Goal: Task Accomplishment & Management: Complete application form

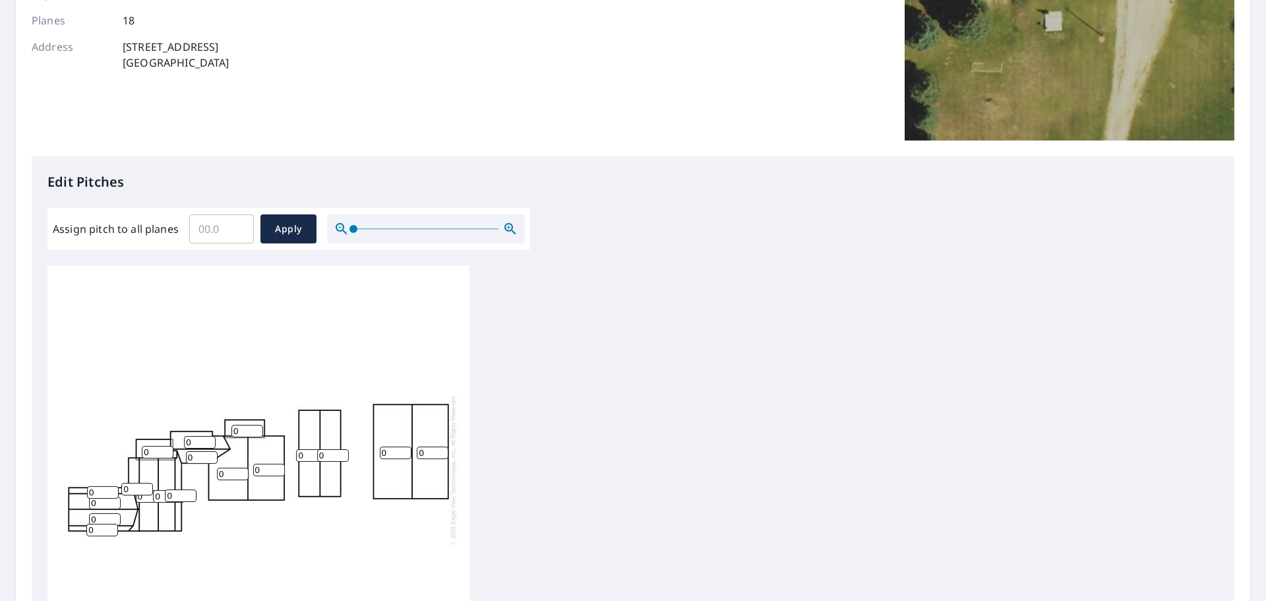
scroll to position [13, 0]
click at [113, 486] on input "1" at bounding box center [103, 492] width 32 height 13
click at [113, 486] on input "2" at bounding box center [103, 492] width 32 height 13
click at [113, 486] on input "3" at bounding box center [103, 492] width 32 height 13
click at [113, 486] on input "4" at bounding box center [103, 492] width 32 height 13
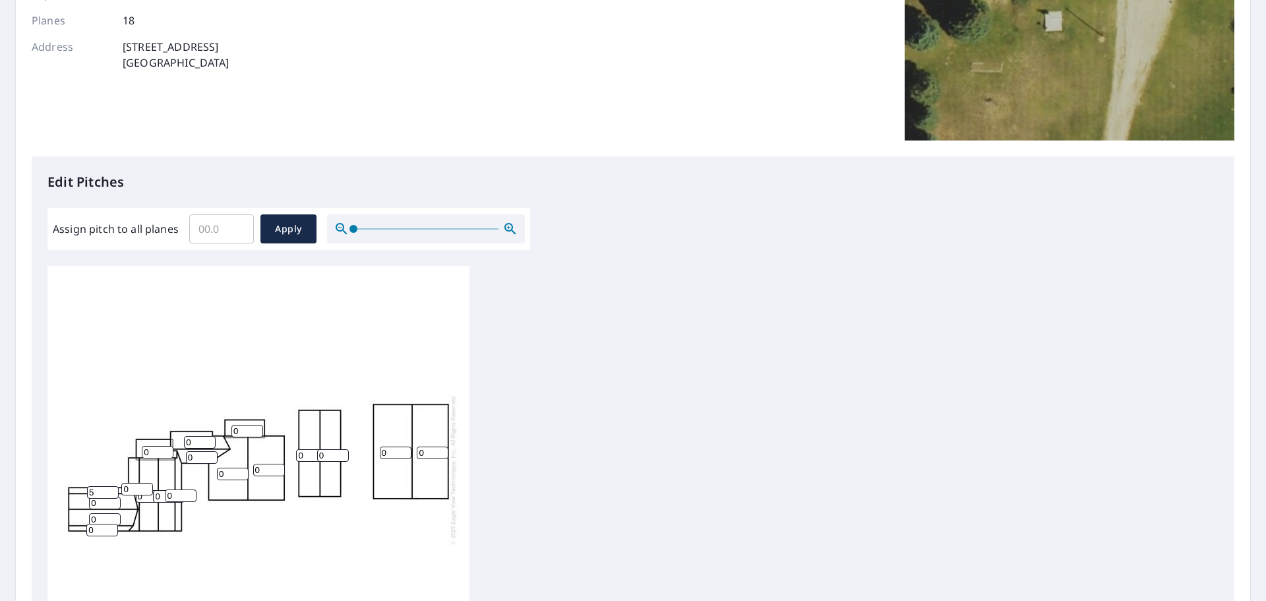
click at [113, 486] on input "5" at bounding box center [103, 492] width 32 height 13
click at [113, 486] on input "6" at bounding box center [103, 492] width 32 height 13
click at [113, 486] on input "7" at bounding box center [103, 492] width 32 height 13
click at [113, 486] on input "8" at bounding box center [103, 492] width 32 height 13
click at [113, 486] on input "9" at bounding box center [103, 492] width 32 height 13
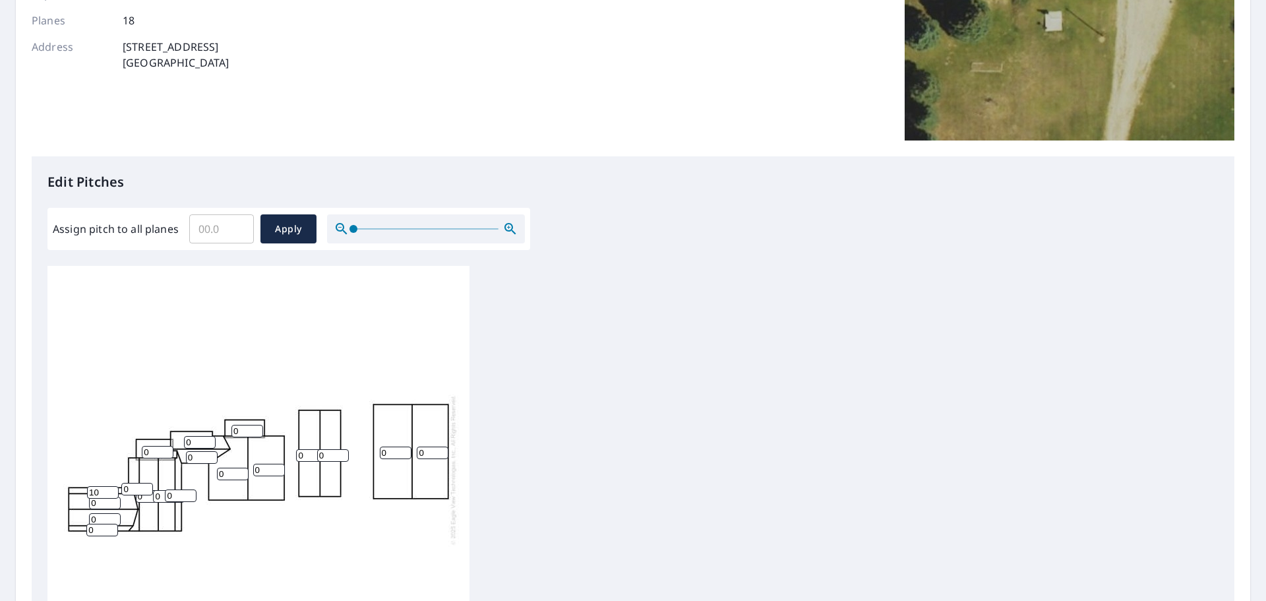
click at [113, 486] on input "10" at bounding box center [103, 492] width 32 height 13
click at [113, 486] on input "11" at bounding box center [103, 492] width 32 height 13
click at [113, 486] on input "12" at bounding box center [103, 492] width 32 height 13
click at [113, 486] on input "13" at bounding box center [103, 492] width 32 height 13
click at [113, 486] on input "14" at bounding box center [103, 492] width 32 height 13
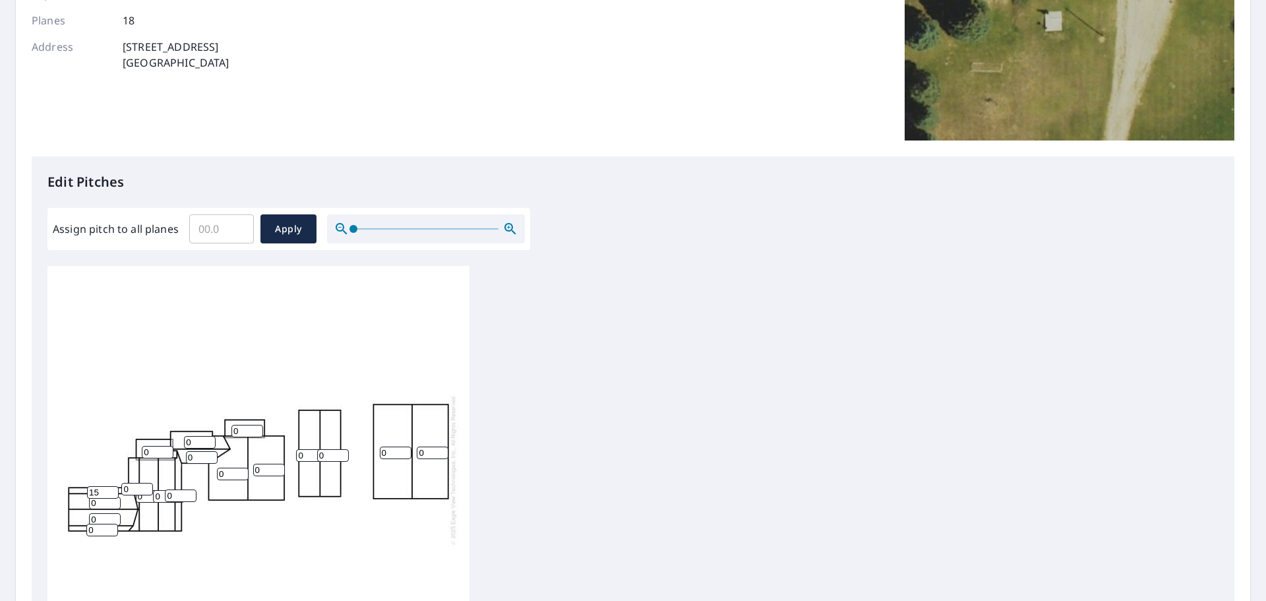
click at [113, 486] on input "15" at bounding box center [103, 492] width 32 height 13
click at [113, 486] on input "16" at bounding box center [103, 492] width 32 height 13
click at [113, 486] on input "17" at bounding box center [103, 492] width 32 height 13
click at [113, 486] on input "18" at bounding box center [103, 492] width 32 height 13
click at [113, 486] on input "19" at bounding box center [103, 492] width 32 height 13
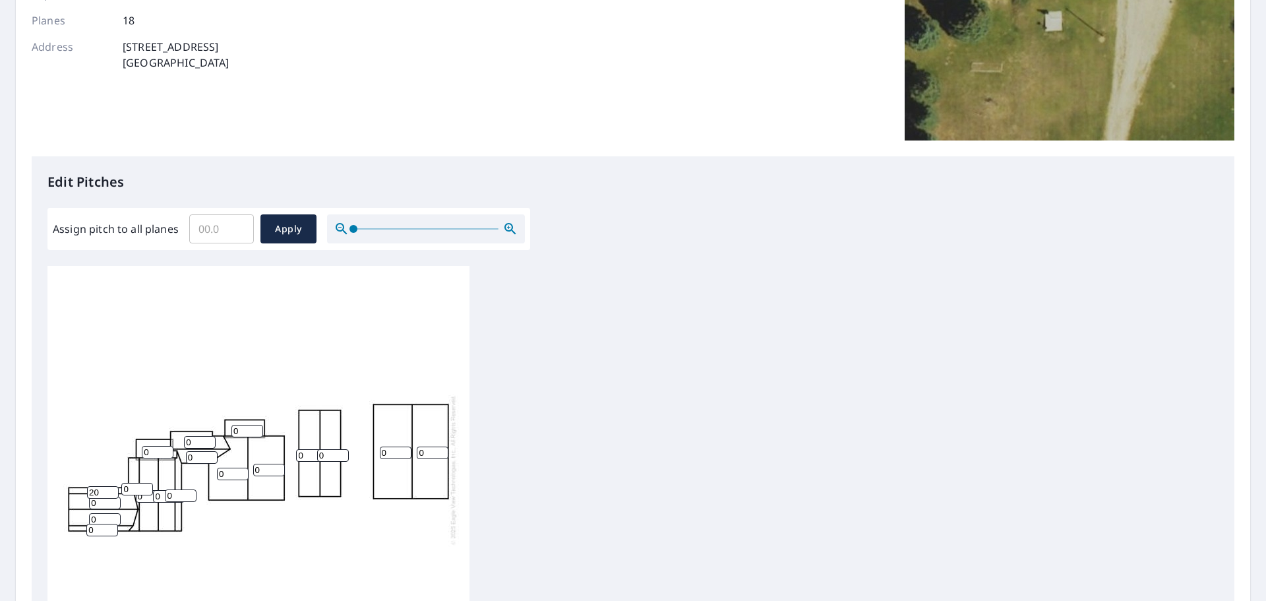
click at [113, 486] on input "20" at bounding box center [103, 492] width 32 height 13
click at [113, 486] on input "21" at bounding box center [103, 492] width 32 height 13
click at [113, 486] on input "22" at bounding box center [103, 492] width 32 height 13
click at [115, 486] on input "23" at bounding box center [103, 492] width 32 height 13
type input "24"
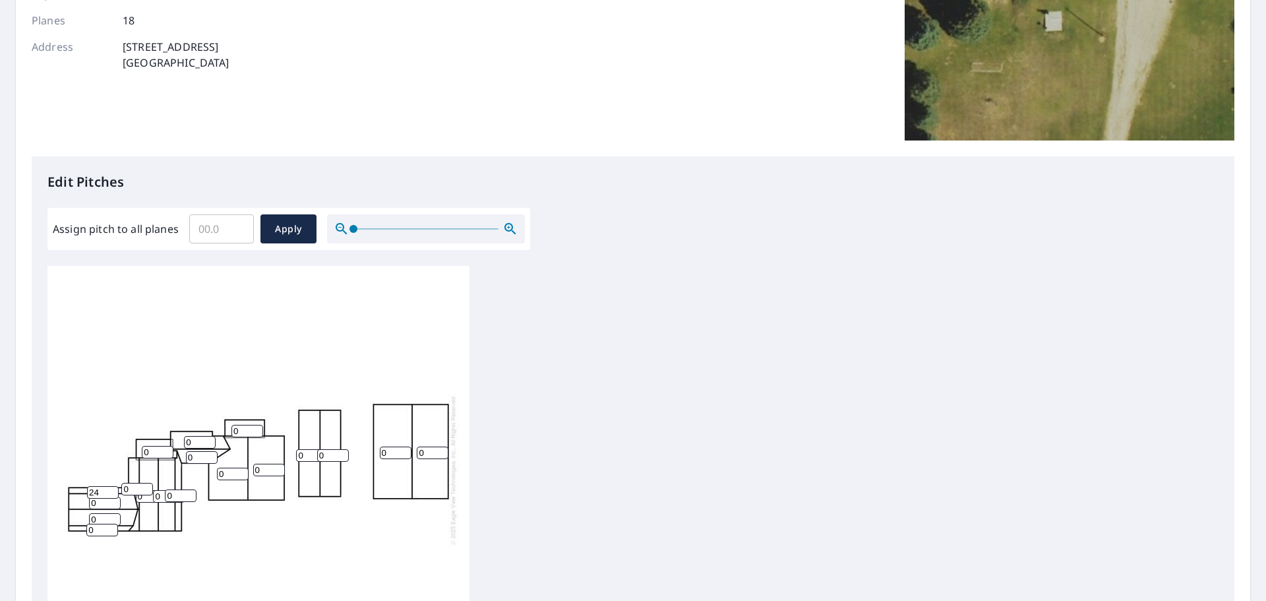
click at [115, 486] on input "24" at bounding box center [103, 492] width 32 height 13
click at [114, 523] on input "1" at bounding box center [102, 529] width 32 height 13
click at [114, 523] on input "2" at bounding box center [102, 529] width 32 height 13
click at [114, 523] on input "3" at bounding box center [102, 529] width 32 height 13
click at [114, 523] on input "4" at bounding box center [102, 529] width 32 height 13
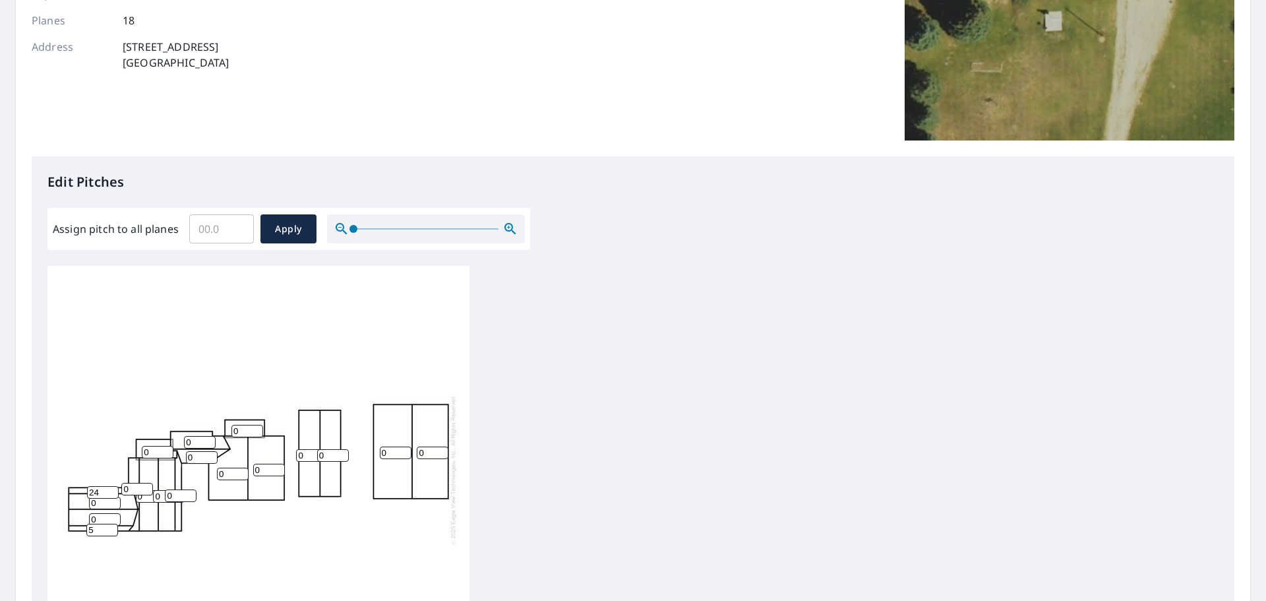
click at [114, 523] on input "5" at bounding box center [102, 529] width 32 height 13
click at [114, 523] on input "6" at bounding box center [102, 529] width 32 height 13
click at [114, 523] on input "7" at bounding box center [102, 529] width 32 height 13
click at [114, 523] on input "8" at bounding box center [102, 529] width 32 height 13
click at [114, 523] on input "9" at bounding box center [102, 529] width 32 height 13
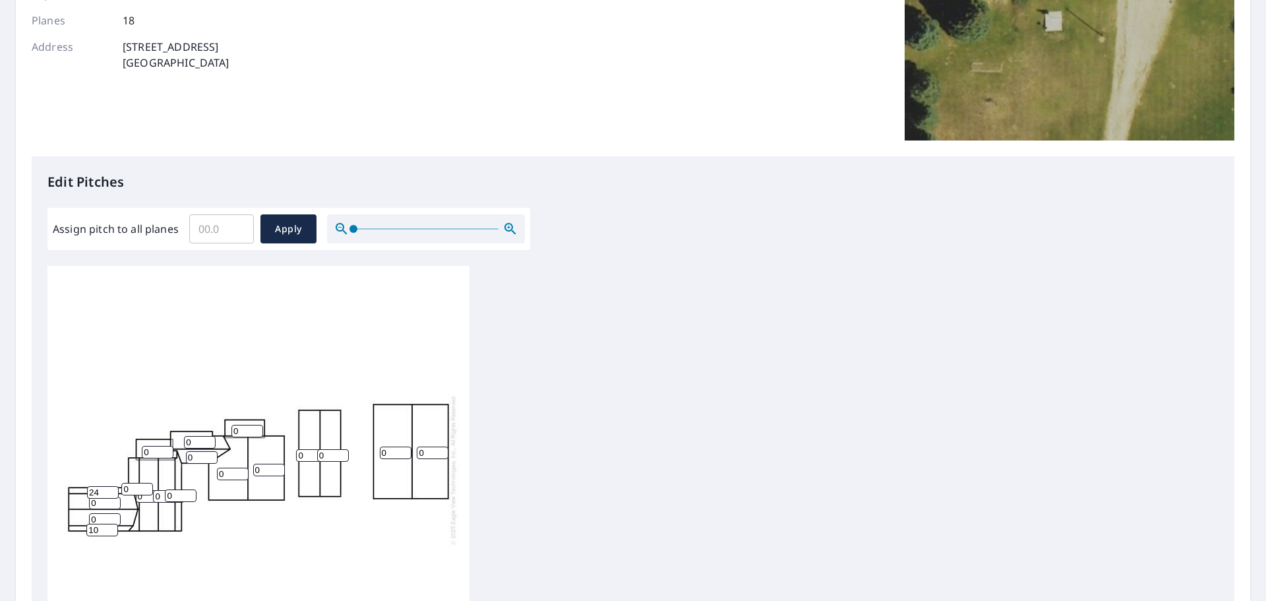
click at [114, 523] on input "10" at bounding box center [102, 529] width 32 height 13
click at [114, 523] on input "11" at bounding box center [102, 529] width 32 height 13
click at [114, 523] on input "12" at bounding box center [102, 529] width 32 height 13
click at [114, 523] on input "13" at bounding box center [102, 529] width 32 height 13
click at [114, 523] on input "14" at bounding box center [102, 529] width 32 height 13
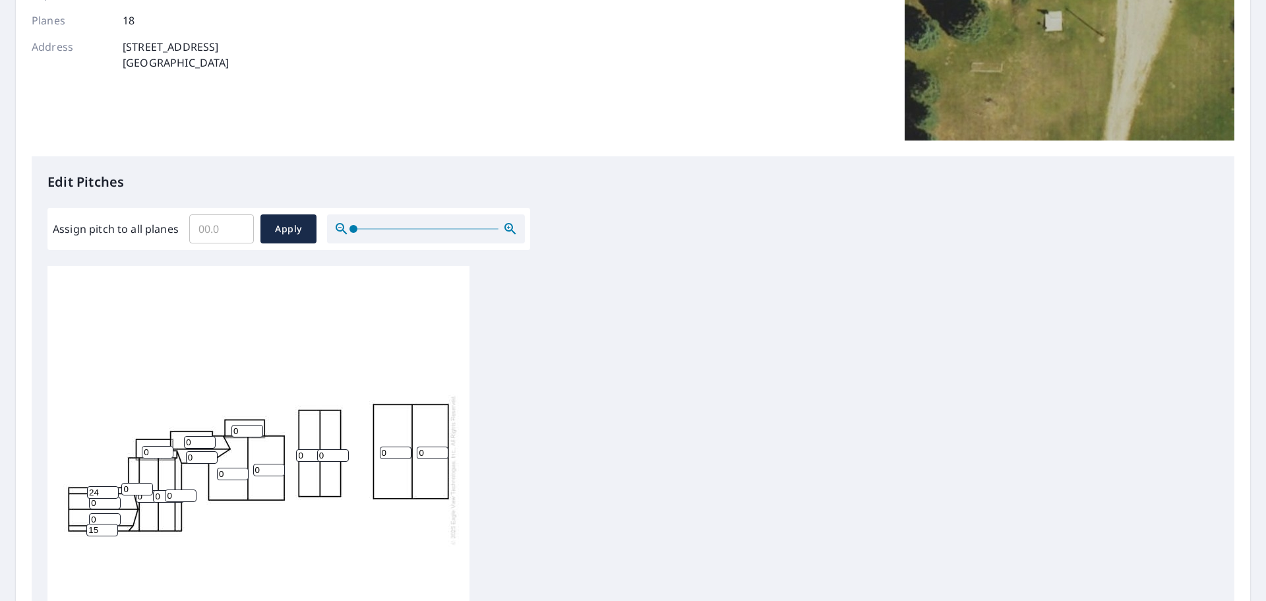
click at [114, 523] on input "15" at bounding box center [102, 529] width 32 height 13
click at [114, 523] on input "16" at bounding box center [102, 529] width 32 height 13
click at [114, 523] on input "17" at bounding box center [102, 529] width 32 height 13
click at [114, 523] on input "18" at bounding box center [102, 529] width 32 height 13
click at [114, 523] on input "19" at bounding box center [102, 529] width 32 height 13
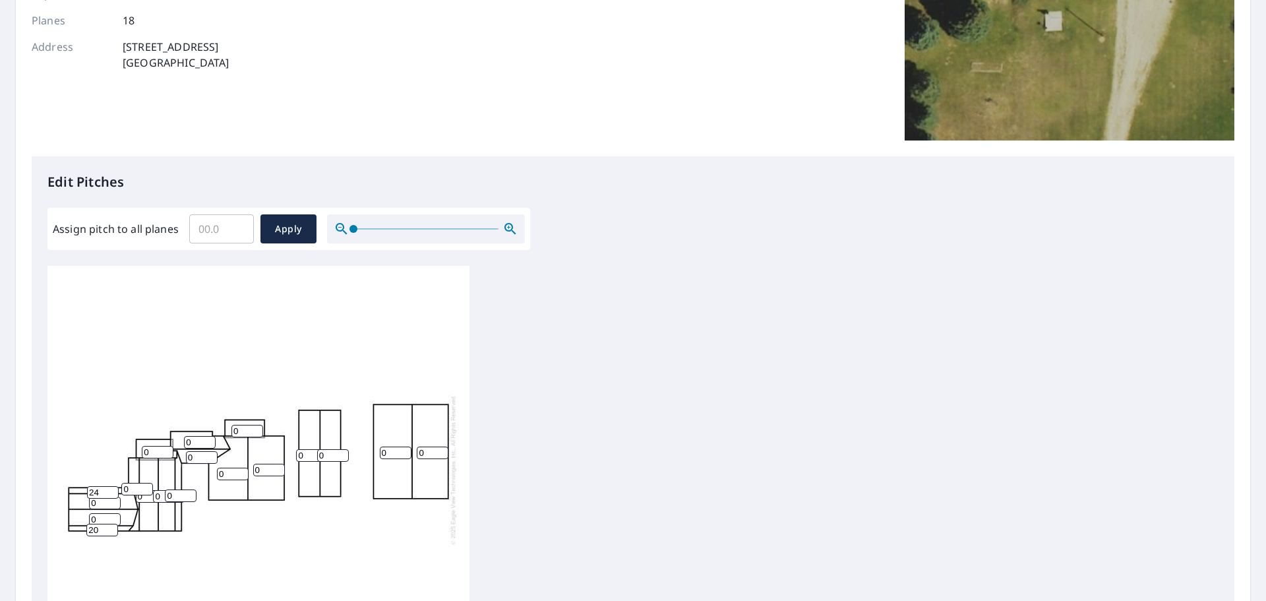
click at [114, 523] on input "20" at bounding box center [102, 529] width 32 height 13
click at [114, 523] on input "24" at bounding box center [102, 529] width 32 height 13
click at [114, 523] on input "25" at bounding box center [102, 529] width 32 height 13
click at [114, 523] on input "26" at bounding box center [102, 529] width 32 height 13
click at [114, 523] on input "25" at bounding box center [102, 529] width 32 height 13
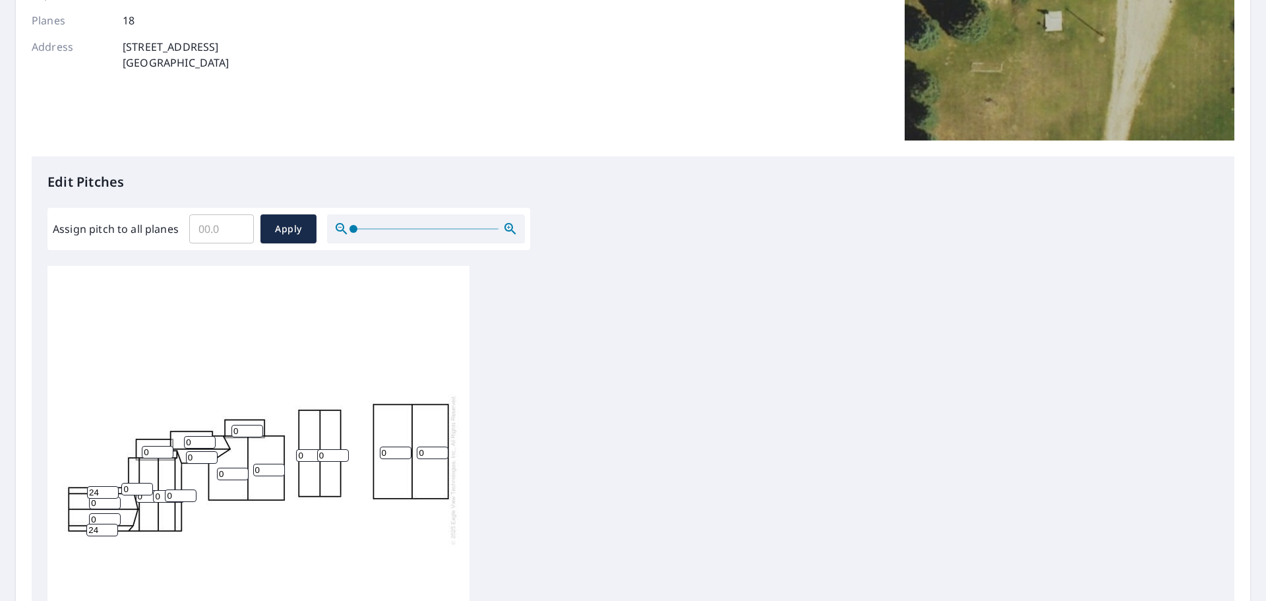
type input "24"
click at [114, 523] on input "24" at bounding box center [102, 529] width 32 height 13
click at [179, 512] on div "0 0 0 0 0 0 0 0 0 0 0 0 0 0 0 0 24 24" at bounding box center [258, 469] width 422 height 414
click at [192, 489] on input "1" at bounding box center [181, 495] width 32 height 13
click at [192, 489] on input "2" at bounding box center [181, 495] width 32 height 13
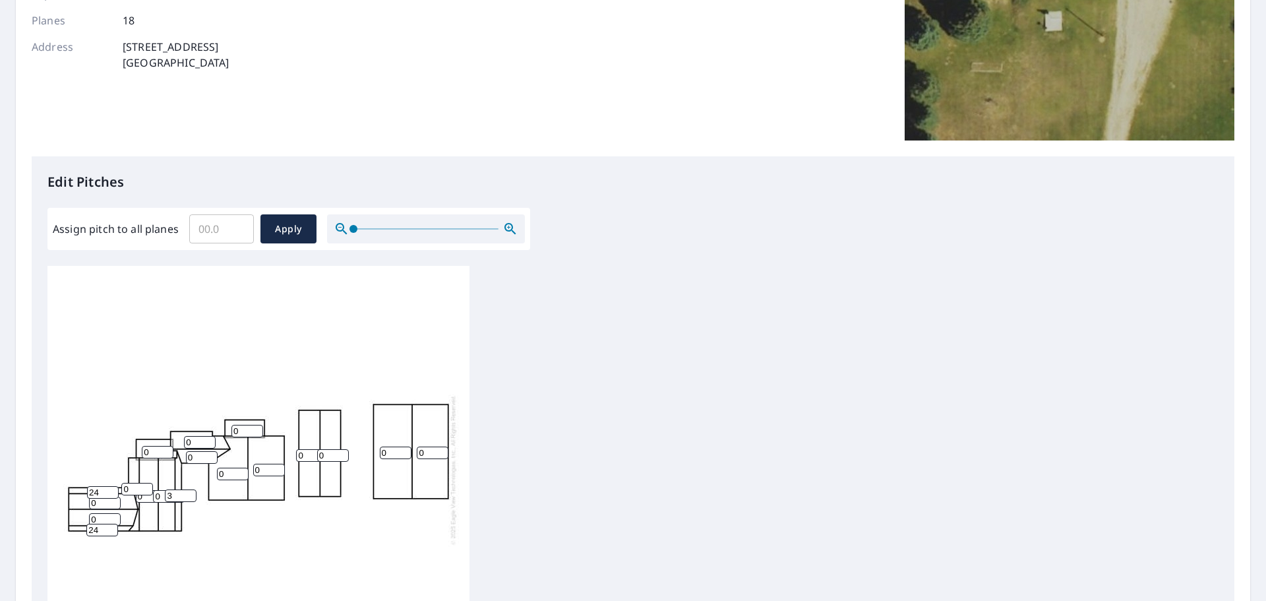
click at [192, 489] on input "3" at bounding box center [181, 495] width 32 height 13
click at [192, 489] on input "4" at bounding box center [181, 495] width 32 height 13
click at [192, 489] on input "5" at bounding box center [181, 495] width 32 height 13
click at [192, 489] on input "6" at bounding box center [181, 495] width 32 height 13
click at [192, 489] on input "7" at bounding box center [181, 495] width 32 height 13
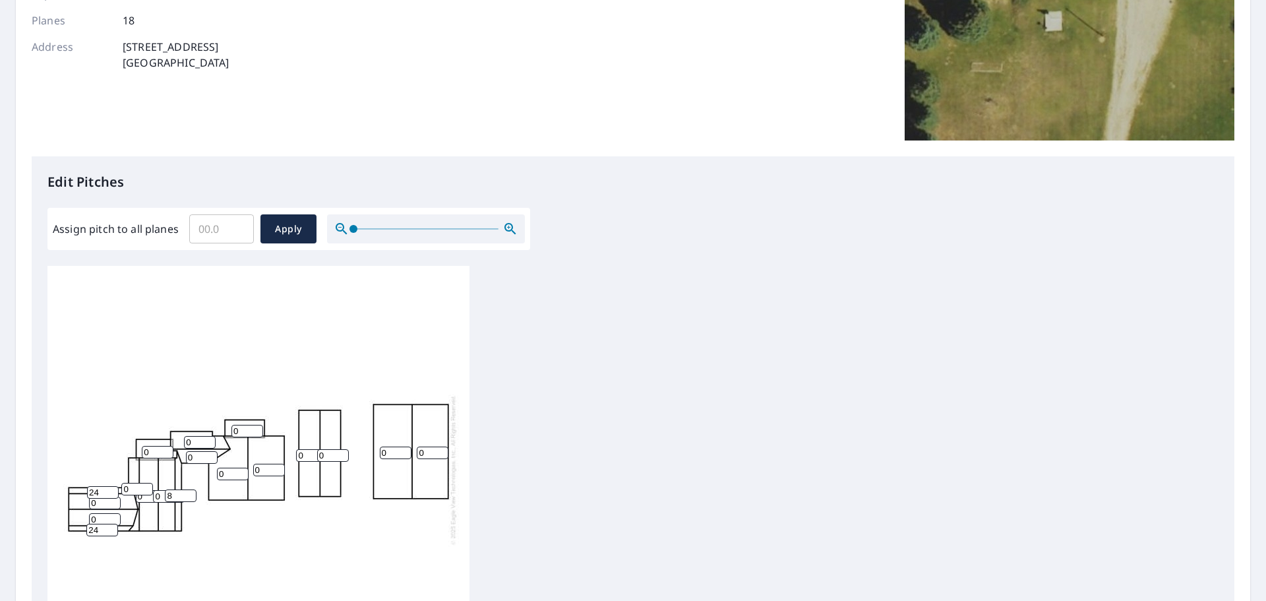
click at [192, 489] on input "8" at bounding box center [181, 495] width 32 height 13
click at [192, 489] on input "9" at bounding box center [181, 495] width 32 height 13
click at [192, 489] on input "10" at bounding box center [181, 495] width 32 height 13
click at [192, 489] on input "11" at bounding box center [181, 495] width 32 height 13
click at [192, 489] on input "12" at bounding box center [181, 495] width 32 height 13
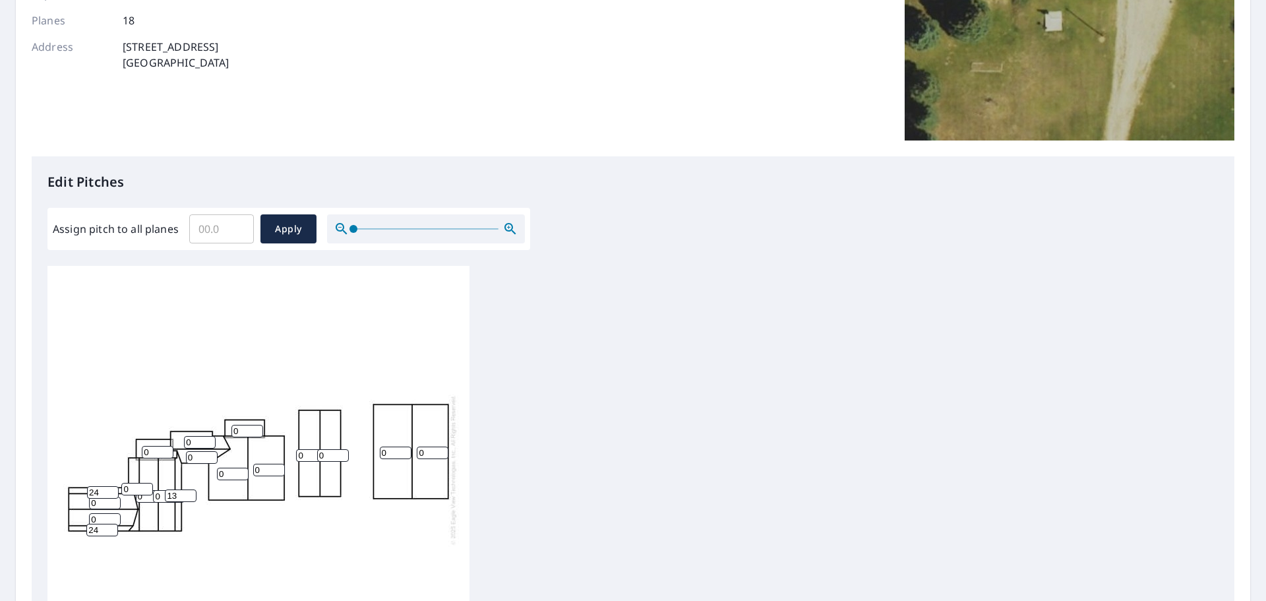
click at [192, 489] on input "13" at bounding box center [181, 495] width 32 height 13
click at [192, 489] on input "14" at bounding box center [181, 495] width 32 height 13
click at [192, 489] on input "15" at bounding box center [181, 495] width 32 height 13
click at [192, 489] on input "16" at bounding box center [181, 495] width 32 height 13
click at [192, 489] on input "17" at bounding box center [181, 495] width 32 height 13
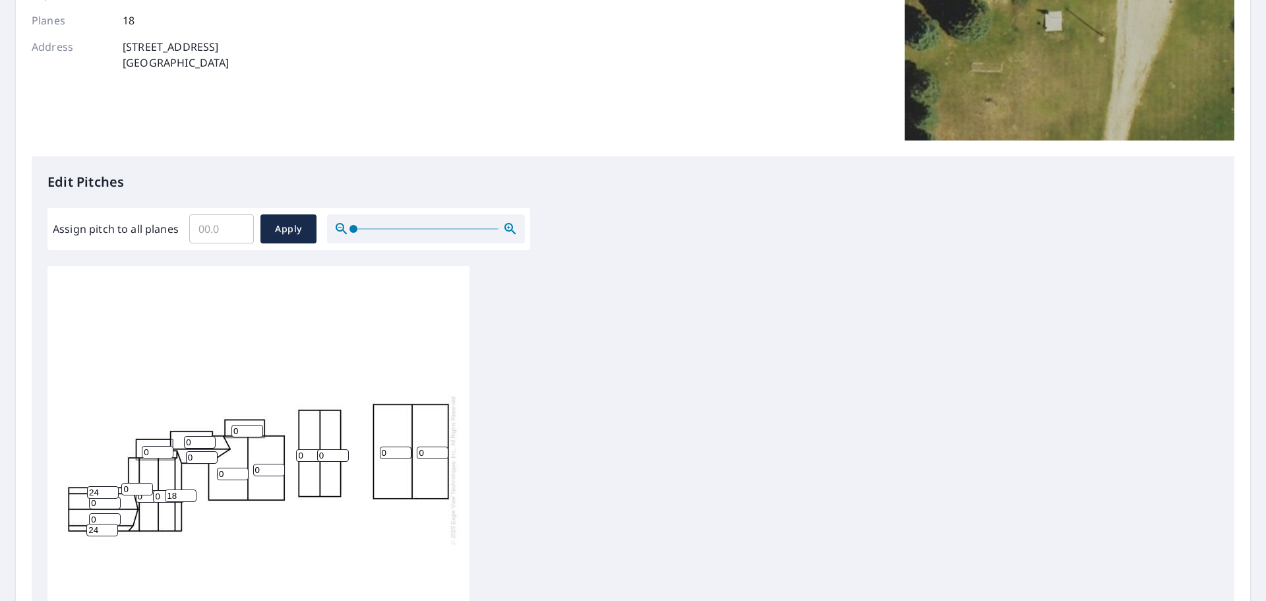
click at [192, 489] on input "18" at bounding box center [181, 495] width 32 height 13
click at [192, 489] on input "19" at bounding box center [181, 495] width 32 height 13
click at [192, 489] on input "20" at bounding box center [181, 495] width 32 height 13
click at [192, 489] on input "21" at bounding box center [181, 495] width 32 height 13
click at [192, 489] on input "22" at bounding box center [181, 495] width 32 height 13
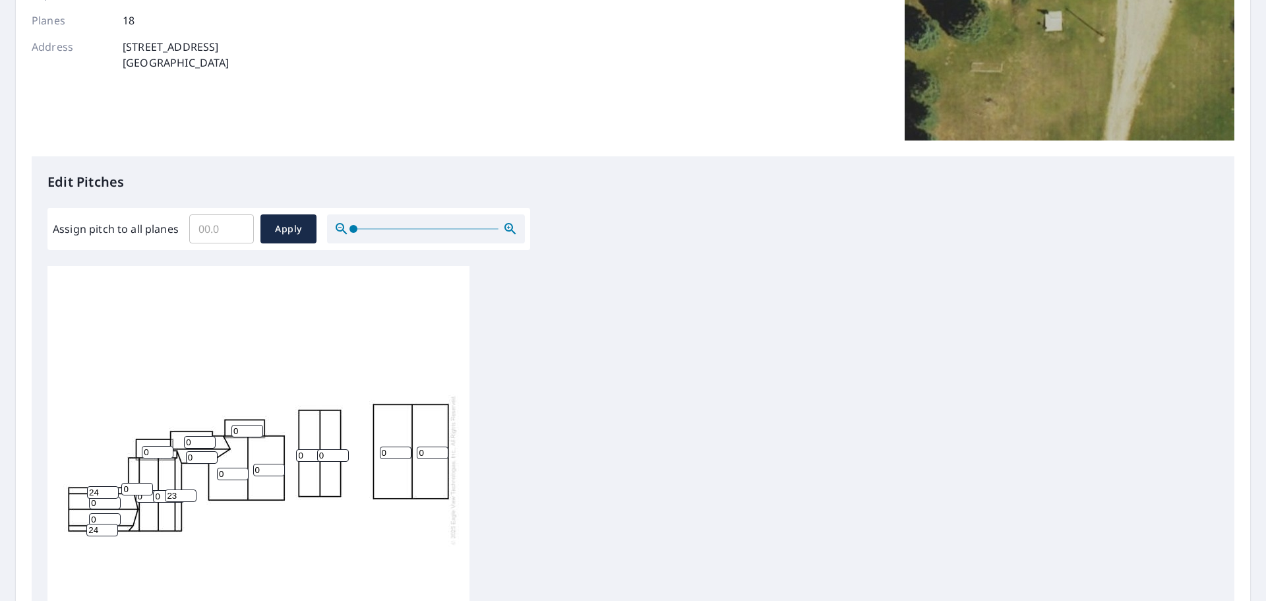
click at [192, 489] on input "23" at bounding box center [181, 495] width 32 height 13
type input "24"
click at [192, 489] on input "24" at bounding box center [181, 495] width 32 height 13
drag, startPoint x: 132, startPoint y: 477, endPoint x: 133, endPoint y: 459, distance: 17.2
click at [133, 459] on div "0 0 0 0 0 0 0 0 0 0 0 0 0 0 0 24 24 24" at bounding box center [258, 469] width 422 height 414
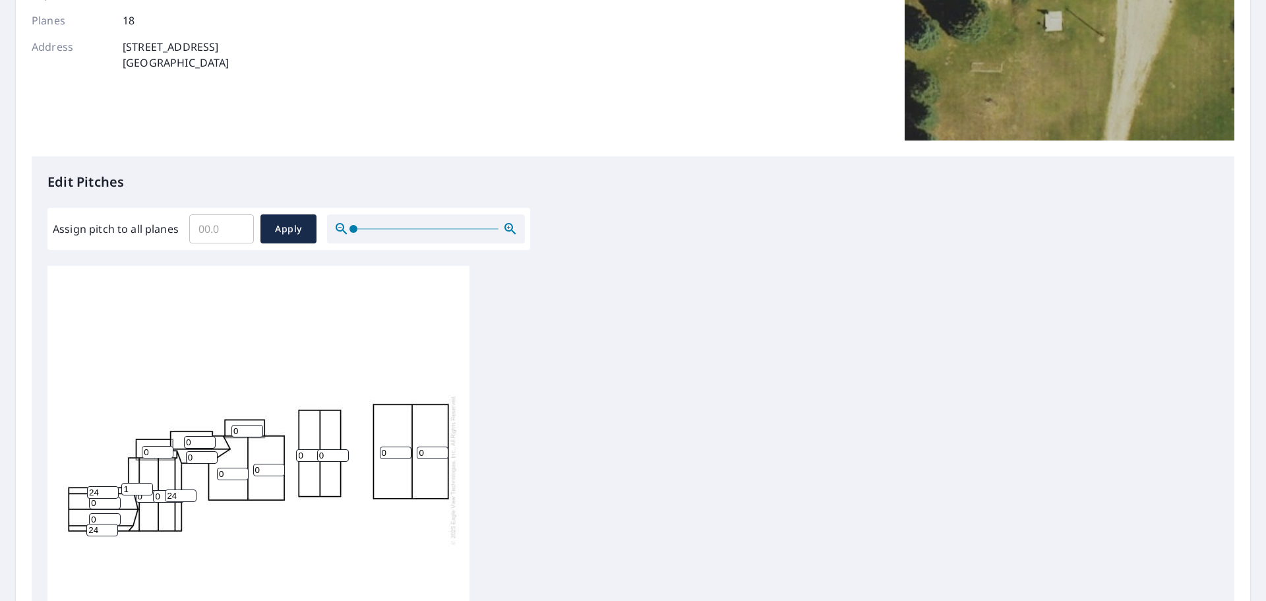
click at [146, 483] on input "1" at bounding box center [137, 489] width 32 height 13
click at [146, 483] on input "2" at bounding box center [137, 489] width 32 height 13
click at [146, 483] on input "3" at bounding box center [137, 489] width 32 height 13
click at [146, 483] on input "4" at bounding box center [137, 489] width 32 height 13
click at [146, 483] on input "5" at bounding box center [137, 489] width 32 height 13
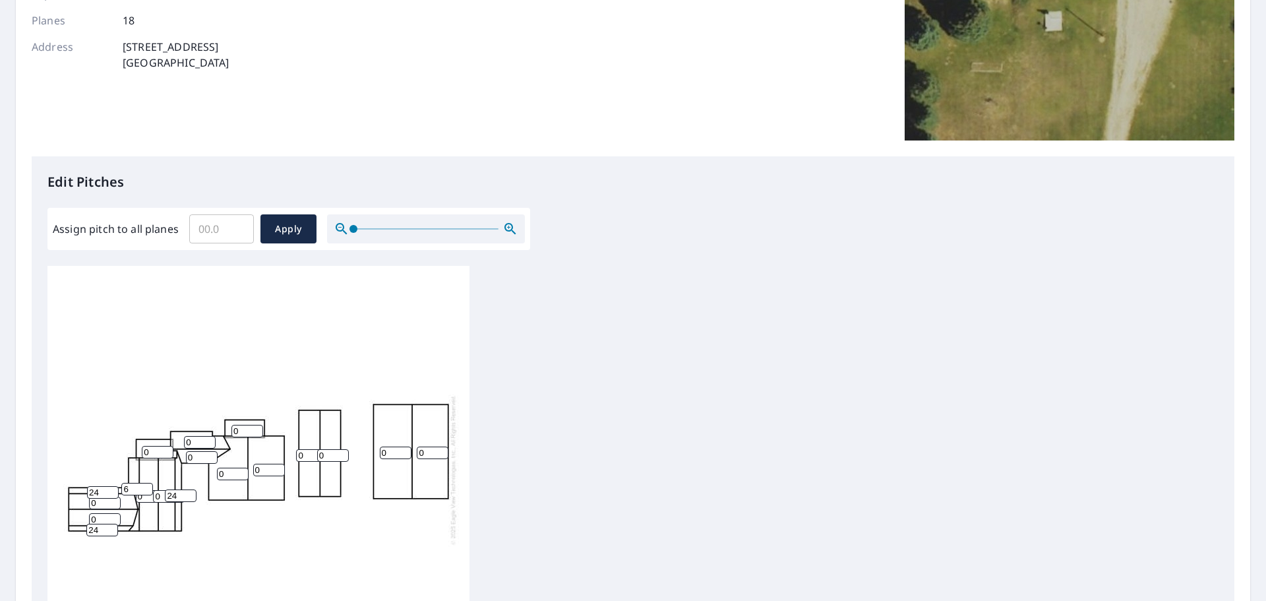
click at [146, 483] on input "6" at bounding box center [137, 489] width 32 height 13
click at [146, 483] on input "7" at bounding box center [137, 489] width 32 height 13
click at [146, 483] on input "8" at bounding box center [137, 489] width 32 height 13
click at [146, 483] on input "9" at bounding box center [137, 489] width 32 height 13
click at [146, 483] on input "10" at bounding box center [137, 489] width 32 height 13
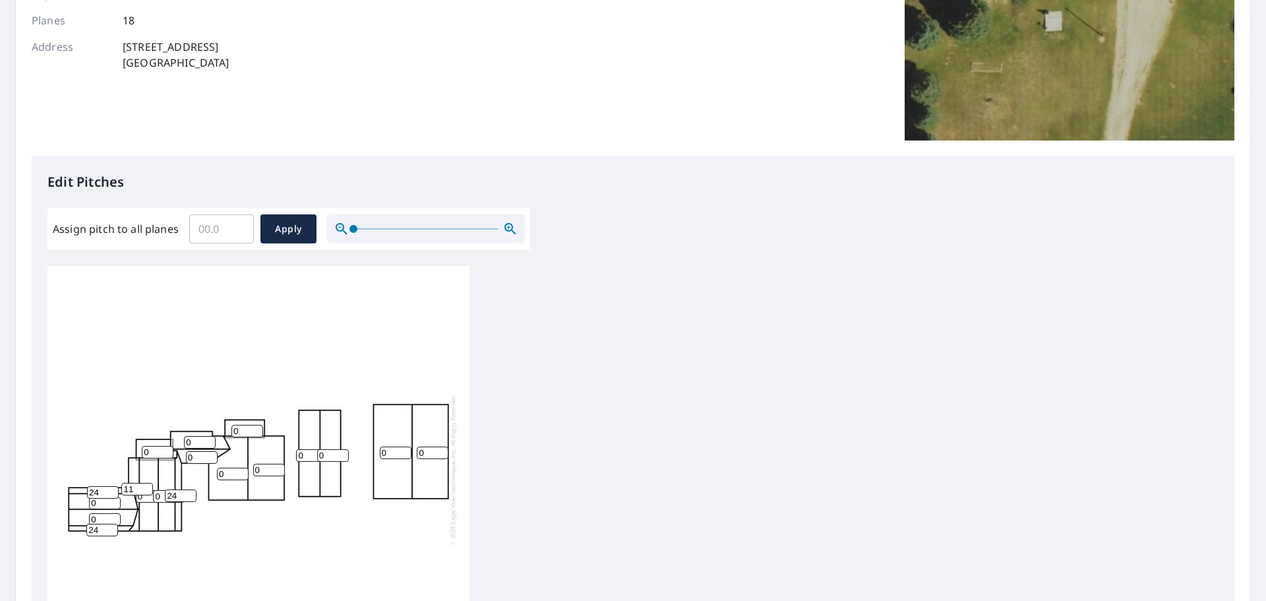
click at [146, 483] on input "11" at bounding box center [137, 489] width 32 height 13
click at [146, 483] on input "12" at bounding box center [137, 489] width 32 height 13
click at [146, 483] on input "13" at bounding box center [137, 489] width 32 height 13
click at [146, 483] on input "14" at bounding box center [137, 489] width 32 height 13
click at [146, 483] on input "15" at bounding box center [137, 489] width 32 height 13
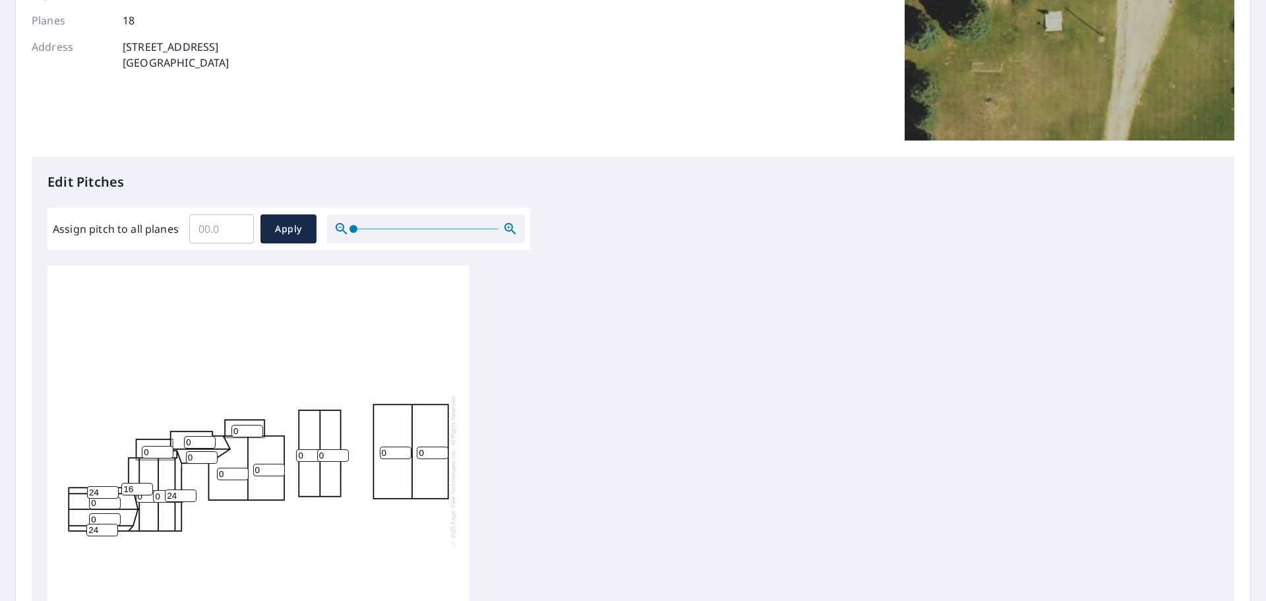
click at [146, 483] on input "16" at bounding box center [137, 489] width 32 height 13
click at [146, 483] on input "17" at bounding box center [137, 489] width 32 height 13
click at [146, 483] on input "18" at bounding box center [137, 489] width 32 height 13
click at [146, 483] on input "19" at bounding box center [137, 489] width 32 height 13
click at [146, 483] on input "20" at bounding box center [137, 489] width 32 height 13
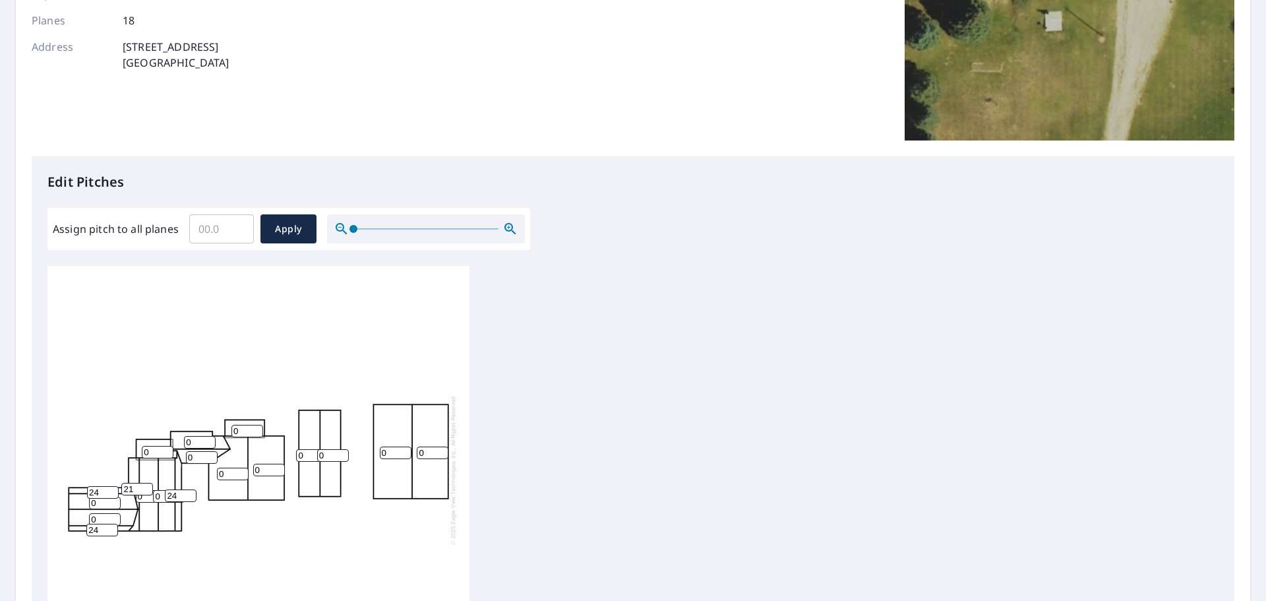
click at [146, 483] on input "21" at bounding box center [137, 489] width 32 height 13
click at [146, 483] on input "22" at bounding box center [137, 489] width 32 height 13
click at [146, 483] on input "23" at bounding box center [137, 489] width 32 height 13
type input "24"
click at [146, 483] on input "24" at bounding box center [137, 489] width 32 height 13
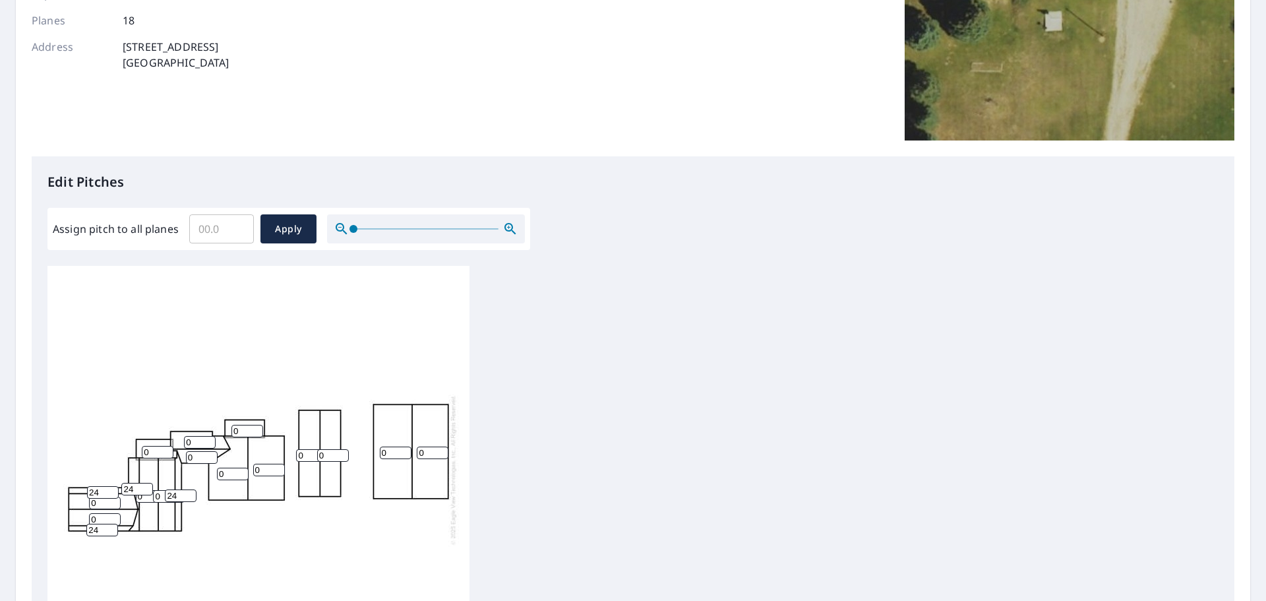
click at [91, 496] on input "0" at bounding box center [105, 502] width 32 height 13
click at [112, 496] on input "1" at bounding box center [105, 502] width 32 height 13
click at [112, 496] on input "2" at bounding box center [105, 502] width 32 height 13
click at [112, 496] on input "3" at bounding box center [105, 502] width 32 height 13
click at [112, 496] on input "4" at bounding box center [105, 502] width 32 height 13
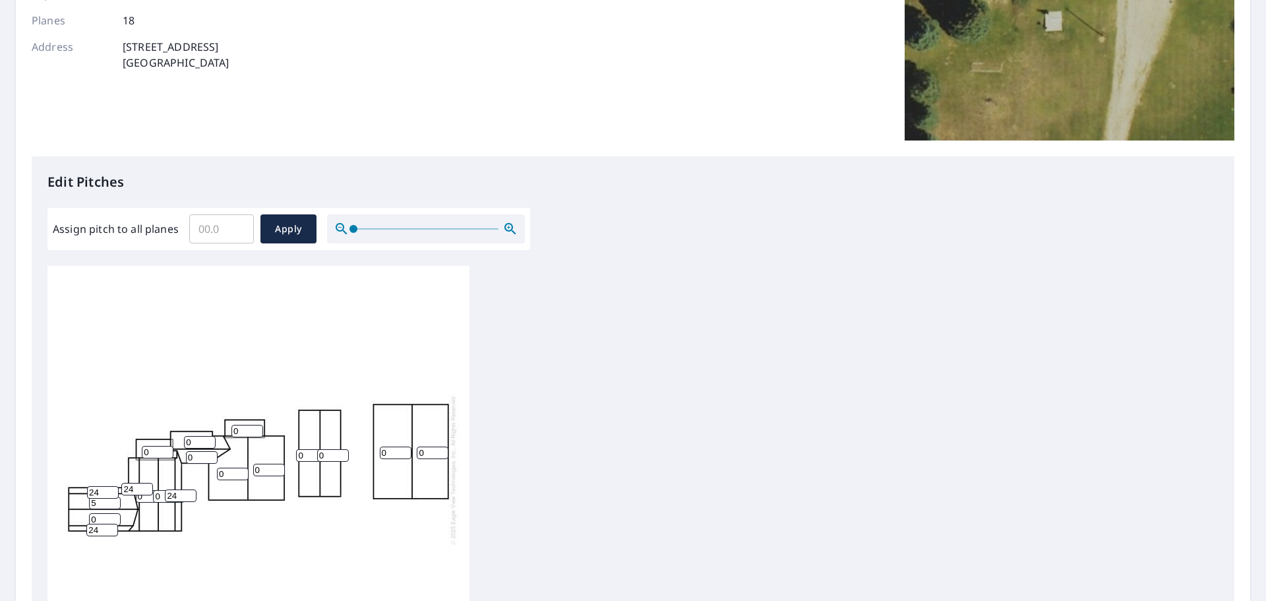
click at [112, 496] on input "5" at bounding box center [105, 502] width 32 height 13
type input "6"
click at [112, 496] on input "6" at bounding box center [105, 502] width 32 height 13
click at [115, 513] on input "1" at bounding box center [105, 519] width 32 height 13
click at [115, 513] on input "2" at bounding box center [105, 519] width 32 height 13
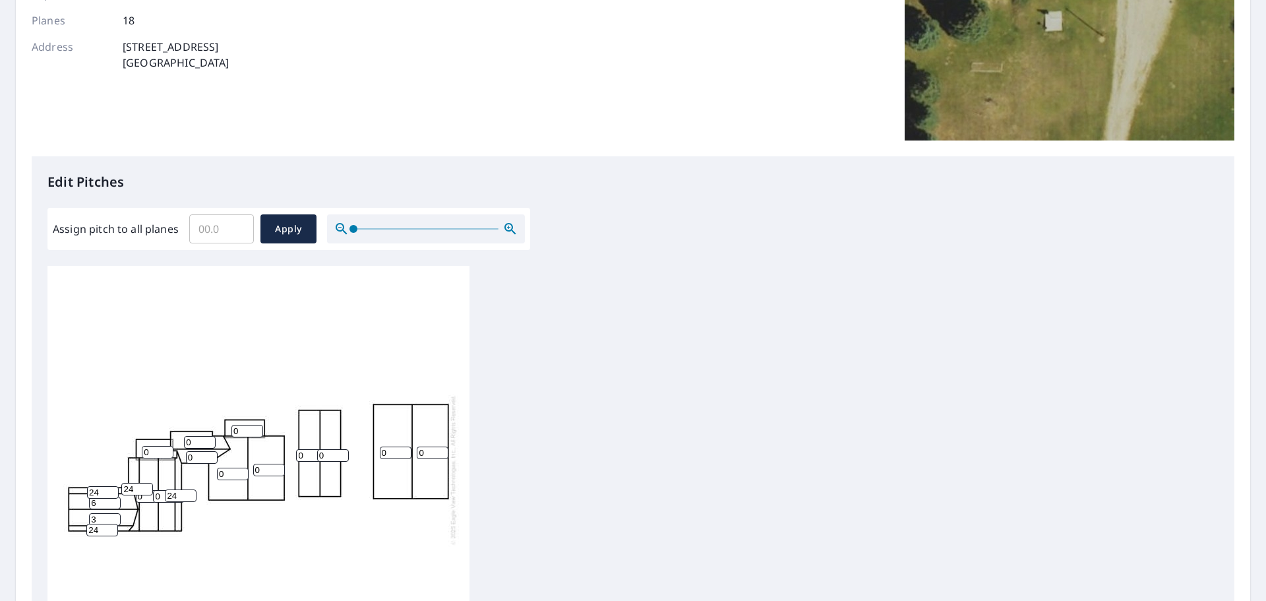
click at [115, 513] on input "3" at bounding box center [105, 519] width 32 height 13
click at [115, 513] on input "4" at bounding box center [105, 519] width 32 height 13
click at [115, 513] on input "5" at bounding box center [105, 519] width 32 height 13
type input "6"
click at [115, 513] on input "6" at bounding box center [105, 519] width 32 height 13
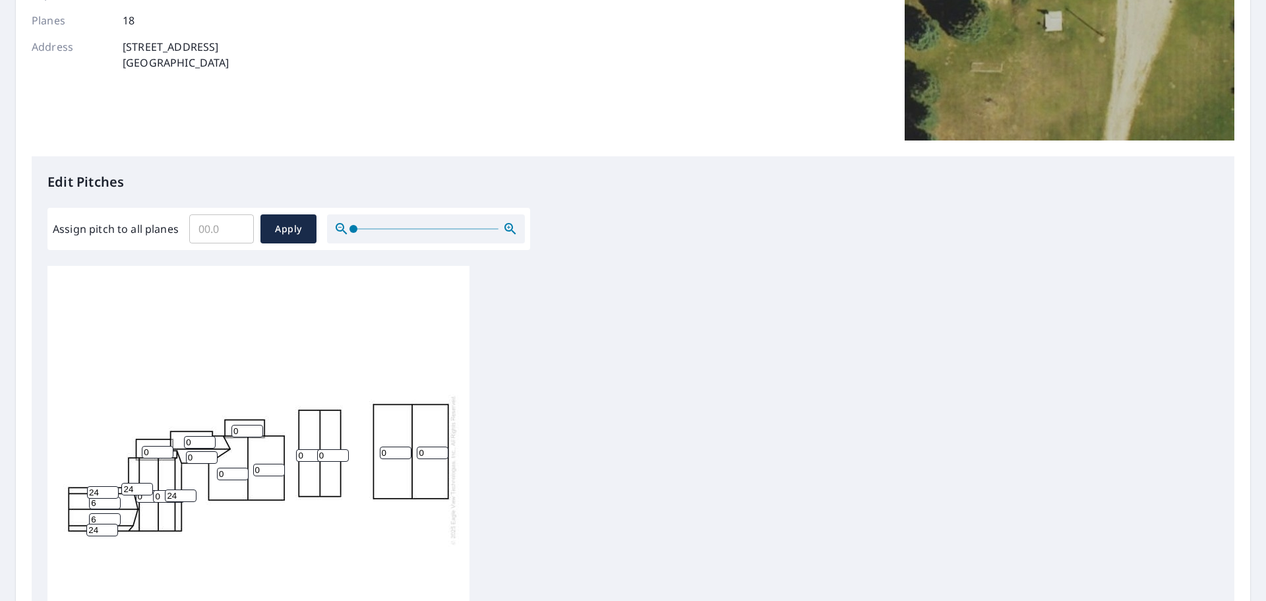
drag, startPoint x: 264, startPoint y: 460, endPoint x: 253, endPoint y: 461, distance: 10.6
click at [253, 463] on input "0" at bounding box center [269, 469] width 32 height 13
type input "5"
drag, startPoint x: 227, startPoint y: 461, endPoint x: 217, endPoint y: 463, distance: 10.9
click at [217, 467] on input "0" at bounding box center [233, 473] width 32 height 13
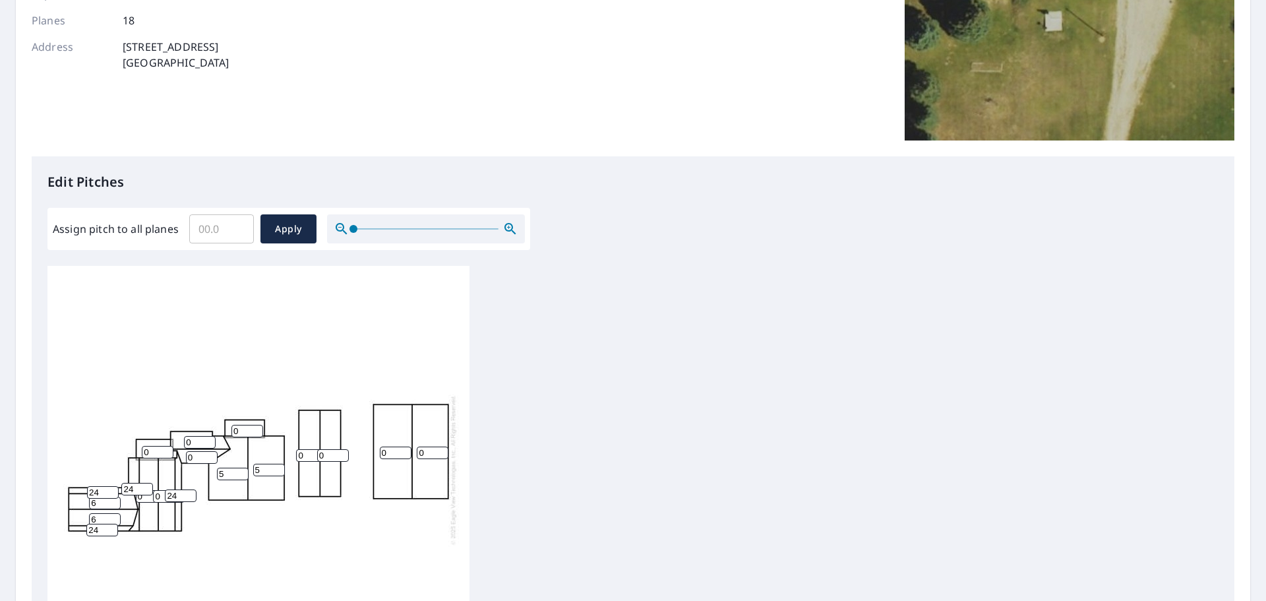
type input "5"
click at [138, 490] on input "0" at bounding box center [152, 496] width 32 height 13
type input "6"
drag, startPoint x: 160, startPoint y: 485, endPoint x: 152, endPoint y: 486, distance: 8.0
click at [152, 486] on div "0 0 5 5 0 0 6 0 6 6 0 0 0 0 24 24 24 24" at bounding box center [258, 469] width 422 height 414
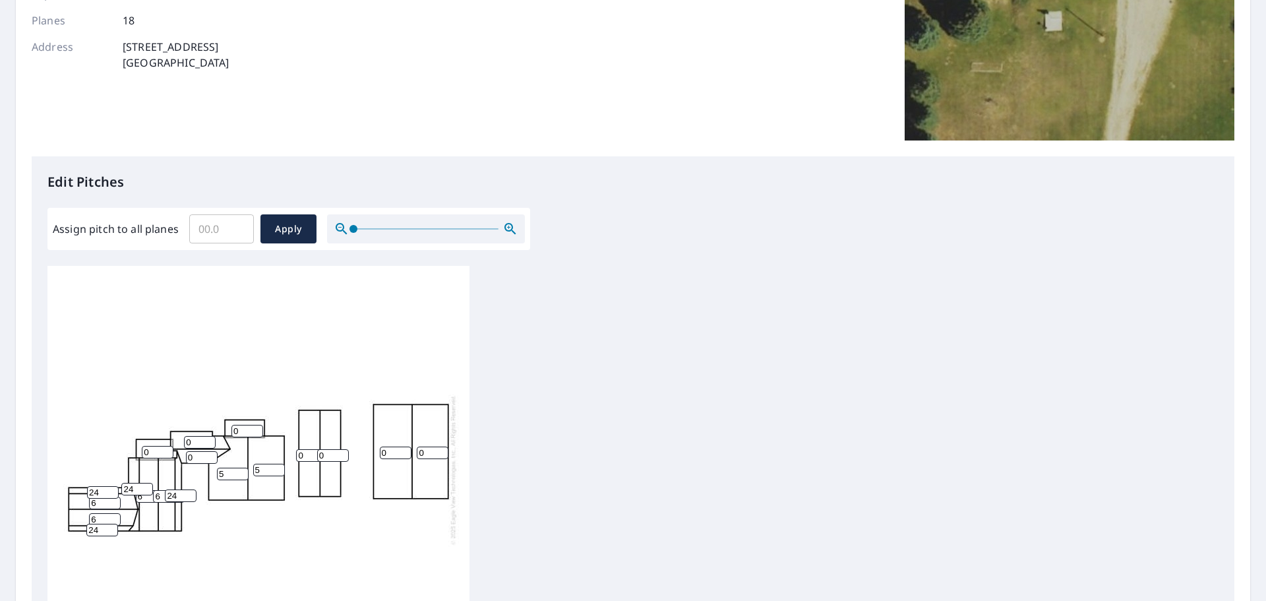
type input "6"
click at [186, 436] on input "0" at bounding box center [200, 442] width 32 height 13
type input "5"
drag, startPoint x: 195, startPoint y: 449, endPoint x: 185, endPoint y: 451, distance: 10.7
click at [185, 451] on div "0 0 5 5 0 0 6 6 6 6 5 0 0 0 24 24 24 24" at bounding box center [258, 469] width 422 height 414
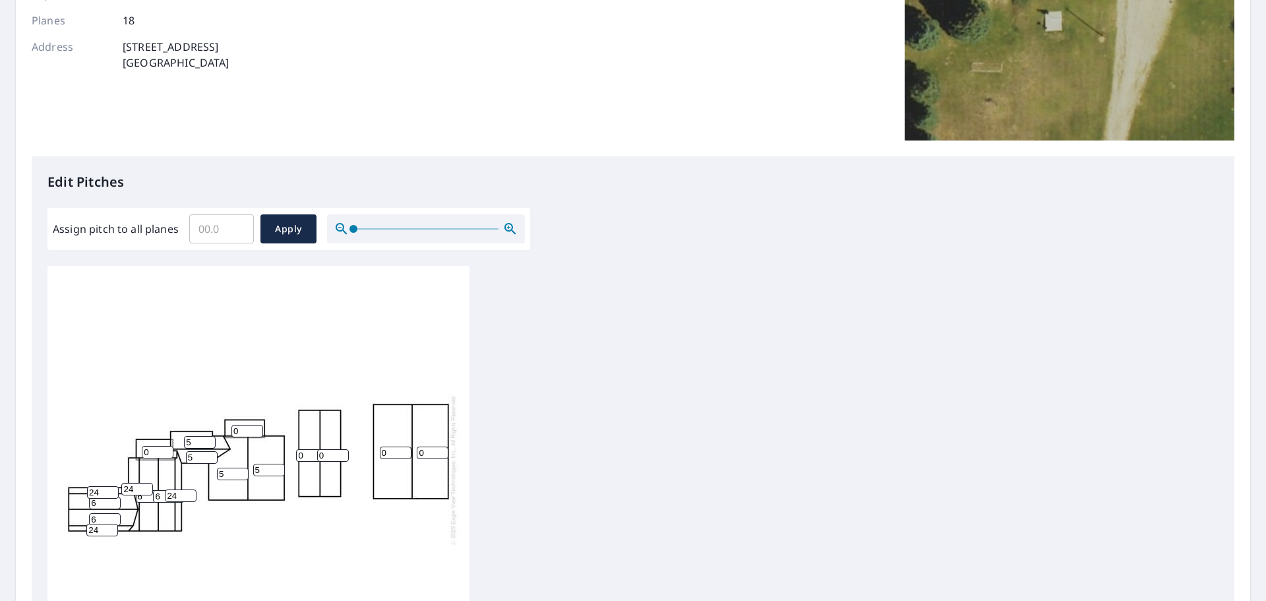
type input "5"
click at [419, 446] on input "0" at bounding box center [433, 452] width 32 height 13
type input "5"
drag, startPoint x: 388, startPoint y: 442, endPoint x: 378, endPoint y: 446, distance: 11.5
click at [378, 446] on div "0 5 5 5 0 0 6 6 6 6 5 0 0 5 24 24 24 24" at bounding box center [258, 469] width 422 height 414
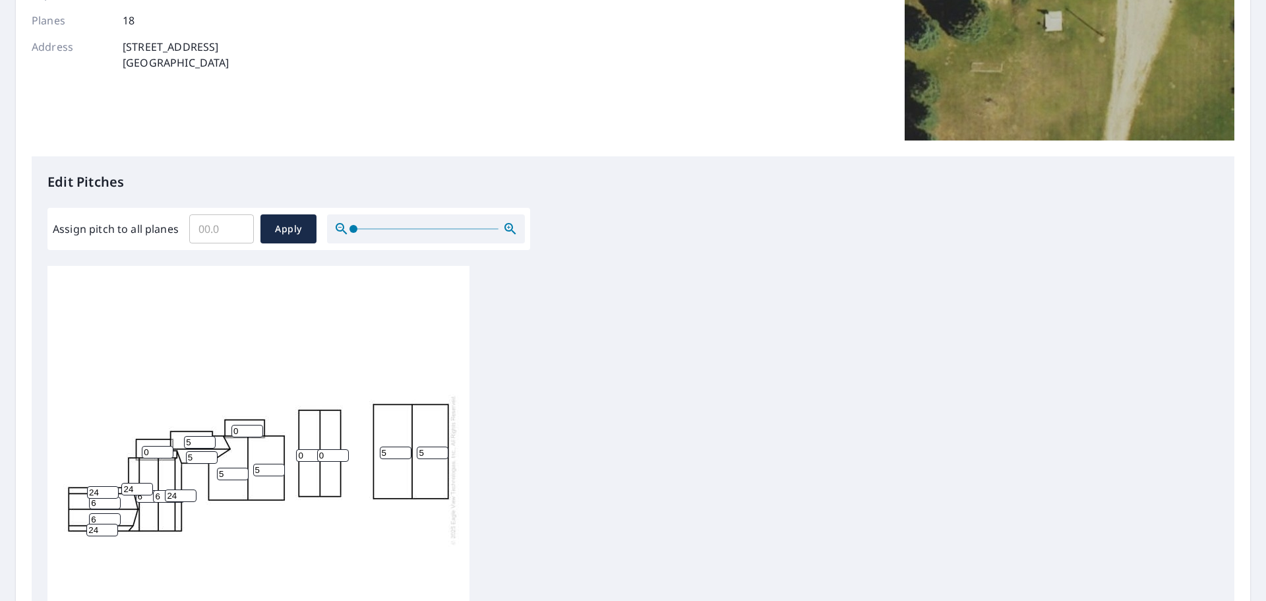
type input "5"
click at [320, 449] on input "0" at bounding box center [333, 455] width 32 height 13
type input "4"
click at [296, 449] on input "0" at bounding box center [312, 455] width 32 height 13
type input "4"
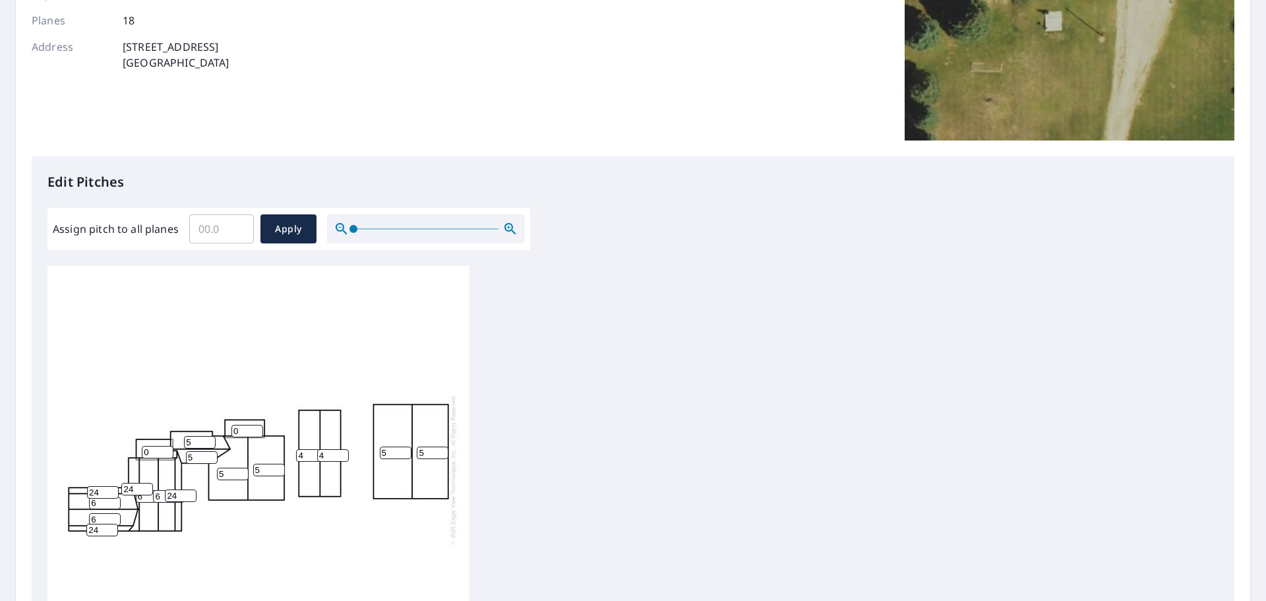
drag, startPoint x: 239, startPoint y: 418, endPoint x: 231, endPoint y: 419, distance: 7.9
click at [231, 425] on input "0" at bounding box center [247, 431] width 32 height 13
type input "5"
click at [291, 224] on span "Apply" at bounding box center [288, 229] width 35 height 16
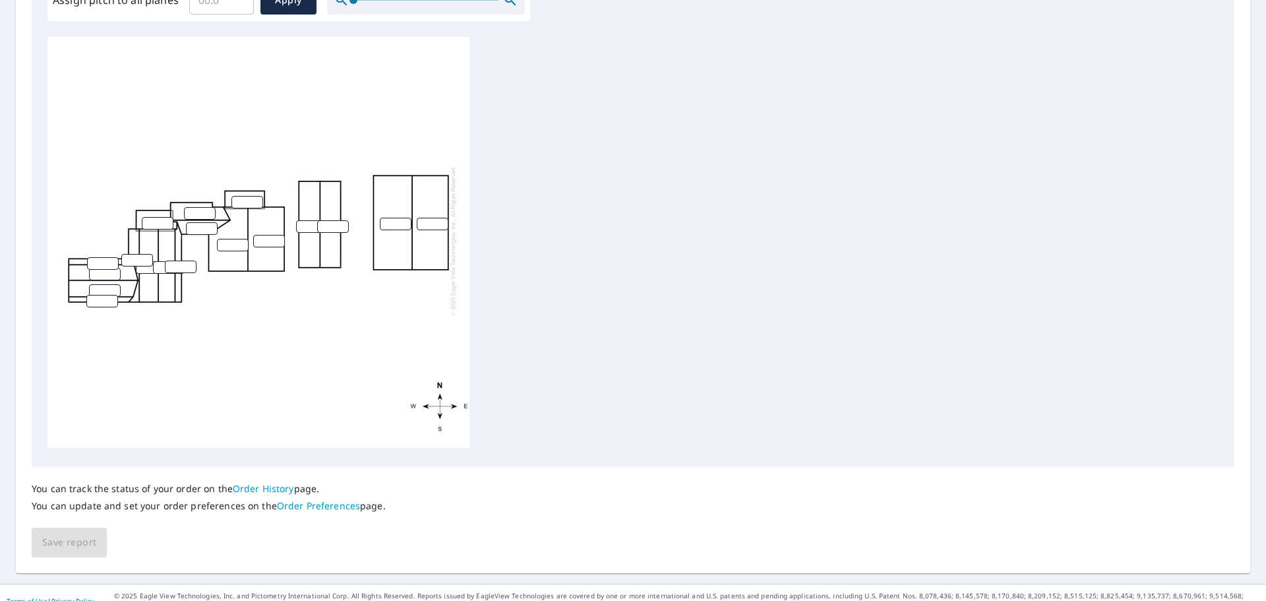
scroll to position [443, 0]
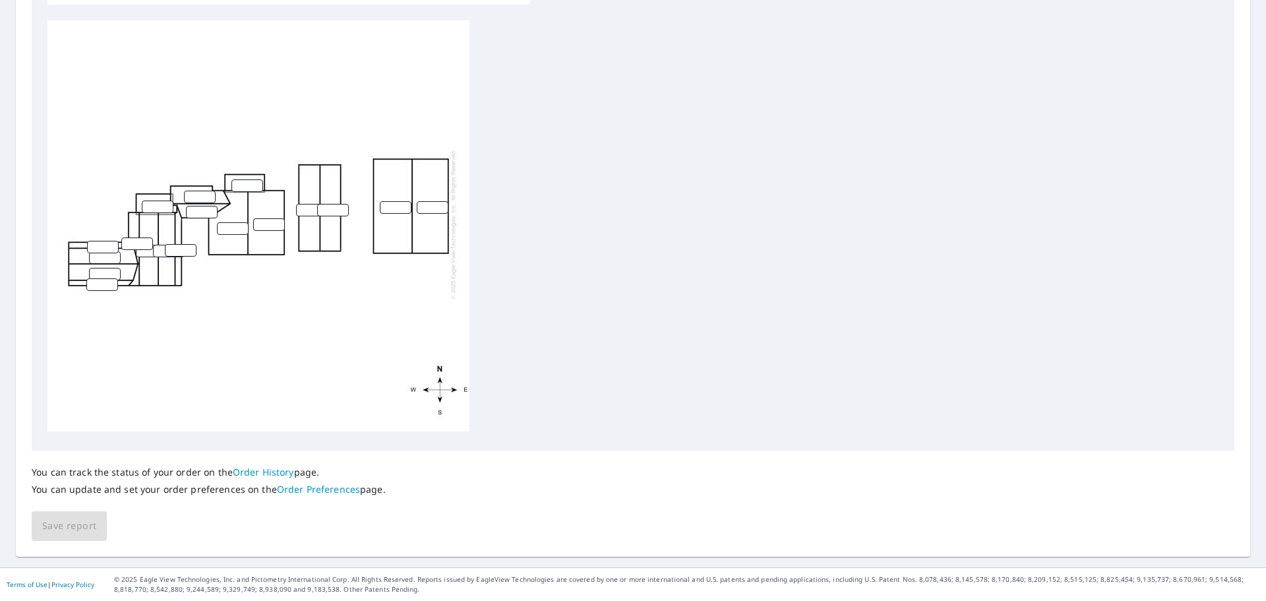
click at [60, 529] on div "You can track the status of your order on the Order History page. You can updat…" at bounding box center [633, 495] width 1202 height 90
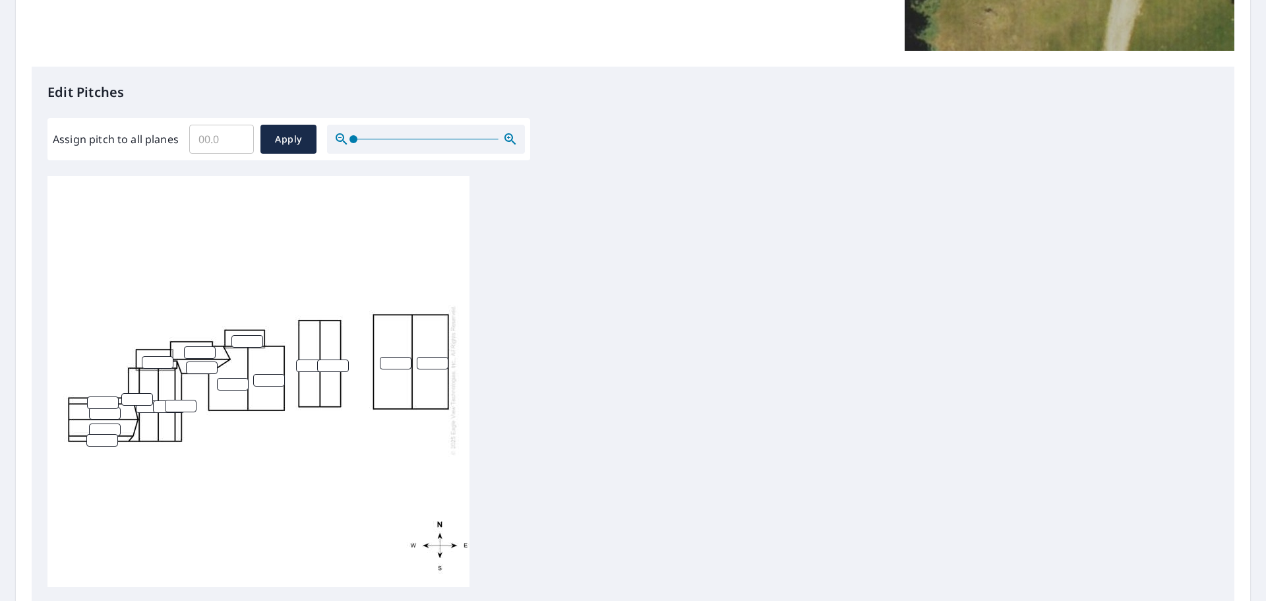
scroll to position [311, 0]
